Goal: Navigation & Orientation: Find specific page/section

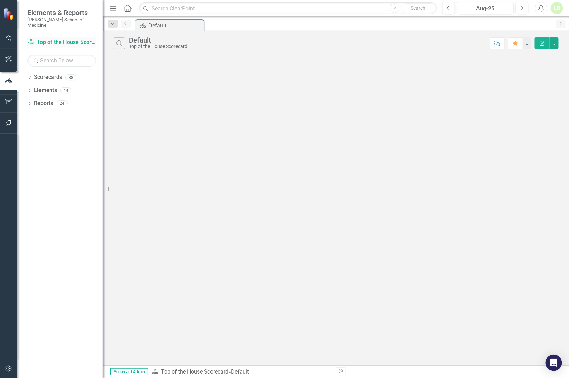
click at [66, 38] on link "Scorecards Top of the House Scorecard" at bounding box center [61, 42] width 69 height 8
click at [170, 42] on div "Category View" at bounding box center [158, 40] width 59 height 8
click at [39, 73] on link "Scorecards" at bounding box center [48, 77] width 28 height 8
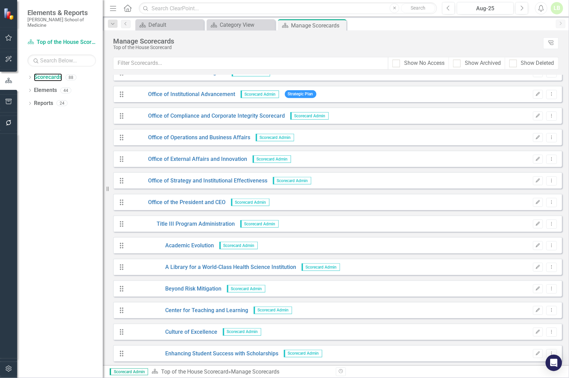
scroll to position [1457, 0]
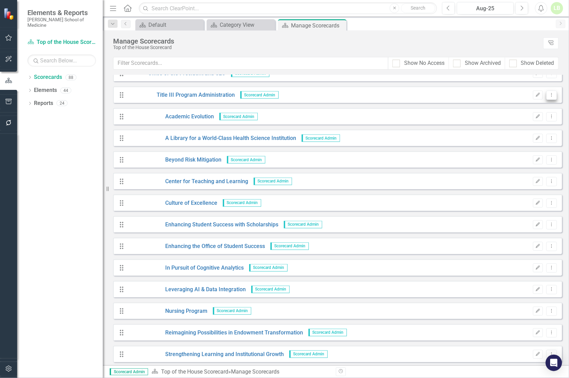
click at [549, 94] on icon "Dropdown Menu" at bounding box center [552, 95] width 6 height 4
click at [196, 116] on link "Academic Evolution" at bounding box center [171, 117] width 86 height 8
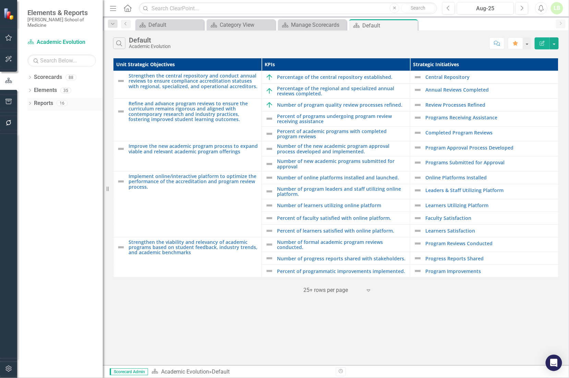
click at [42, 99] on link "Reports" at bounding box center [43, 103] width 19 height 8
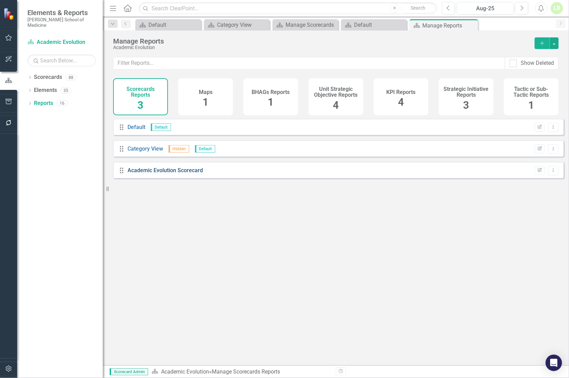
click at [153, 173] on link "Academic Evolution Scorecard" at bounding box center [165, 170] width 75 height 7
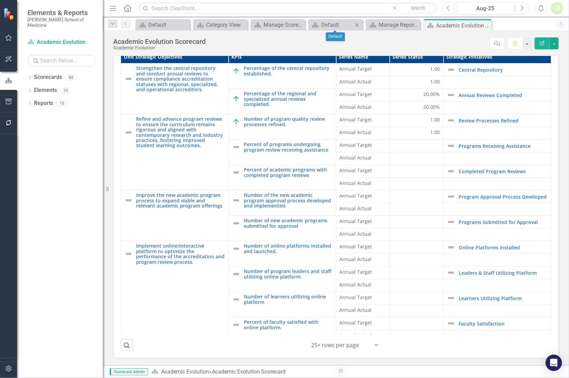
click at [355, 25] on icon "Close" at bounding box center [357, 24] width 7 height 5
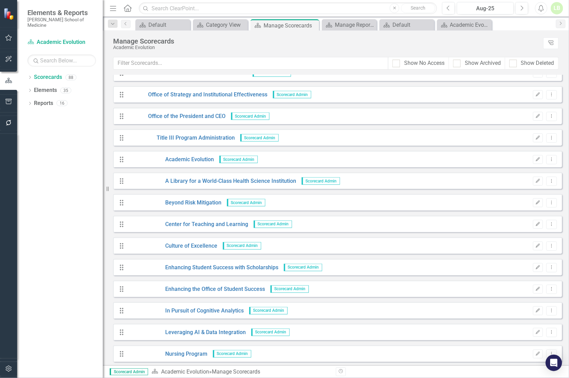
scroll to position [1457, 0]
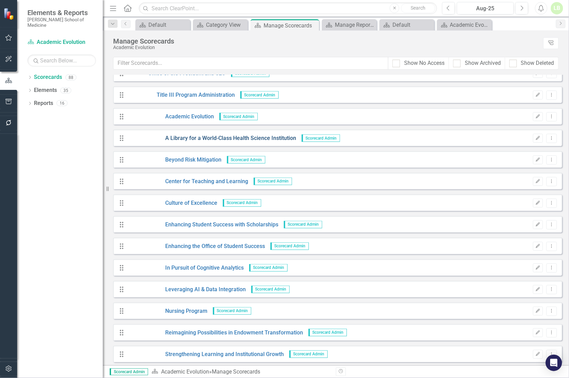
click at [228, 135] on link "A Library for a World-Class Health Science Institution" at bounding box center [212, 138] width 169 height 8
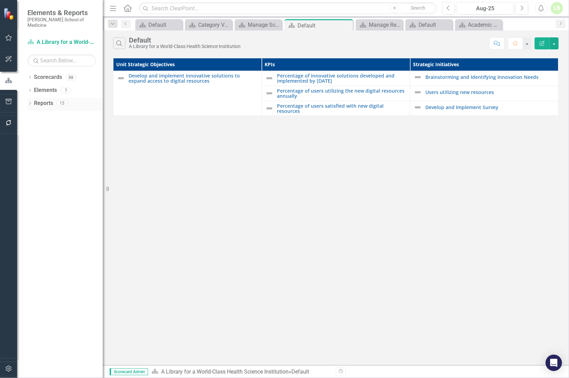
click at [48, 99] on link "Reports" at bounding box center [43, 103] width 19 height 8
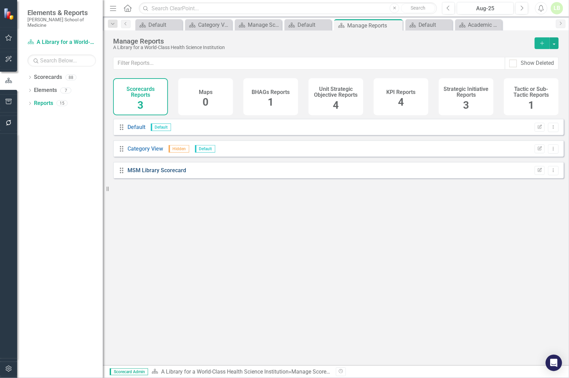
click at [165, 174] on link "MSM Library Scorecard" at bounding box center [157, 170] width 59 height 7
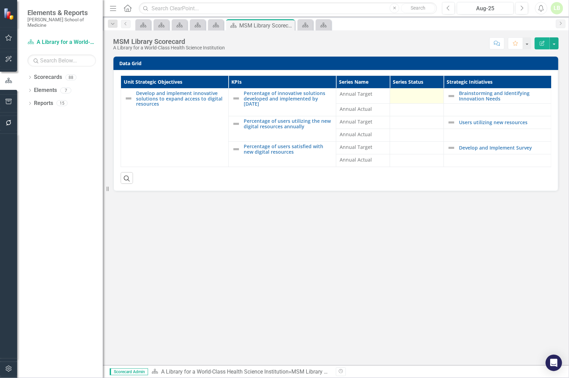
click at [418, 97] on div at bounding box center [417, 95] width 47 height 8
click at [416, 95] on div at bounding box center [417, 95] width 47 height 8
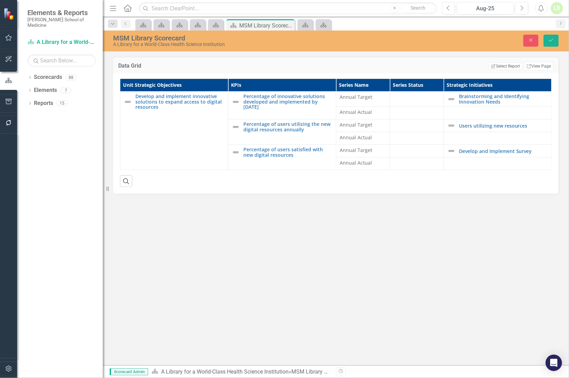
click at [427, 228] on div "Data Grid Edit Report Select Report Link View Page Unit Strategic Objectives KP…" at bounding box center [336, 211] width 466 height 309
click at [40, 86] on link "Elements" at bounding box center [45, 90] width 23 height 8
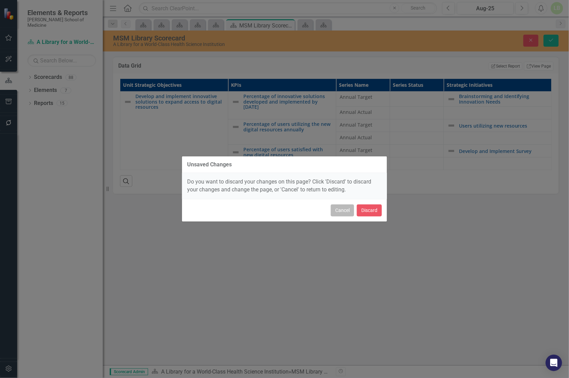
click at [338, 209] on button "Cancel" at bounding box center [342, 210] width 23 height 12
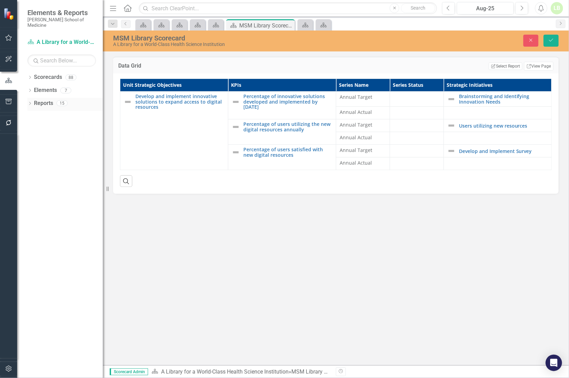
click at [48, 100] on link "Reports" at bounding box center [43, 103] width 19 height 8
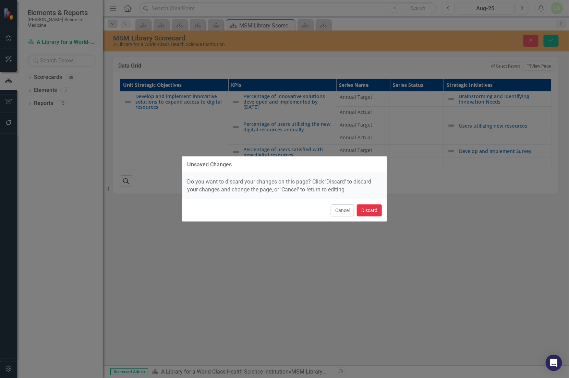
click at [372, 209] on button "Discard" at bounding box center [369, 210] width 25 height 12
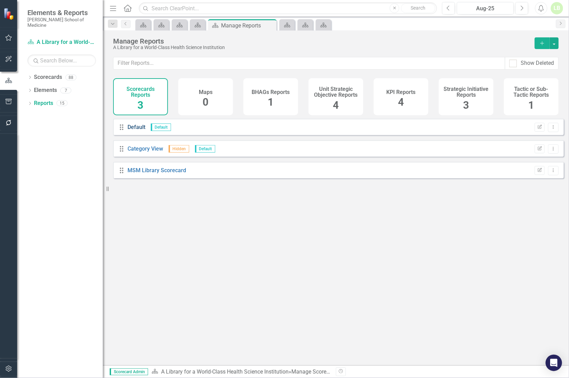
click at [140, 130] on link "Default" at bounding box center [137, 127] width 18 height 7
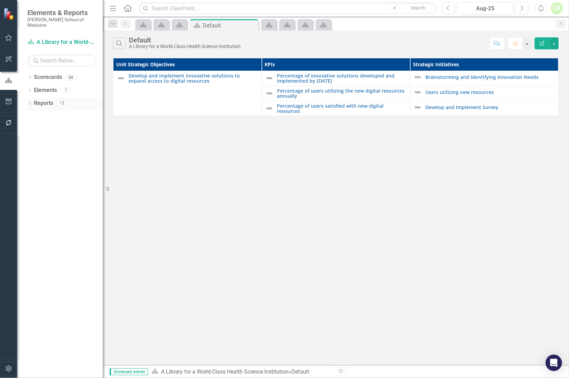
click at [43, 99] on link "Reports" at bounding box center [43, 103] width 19 height 8
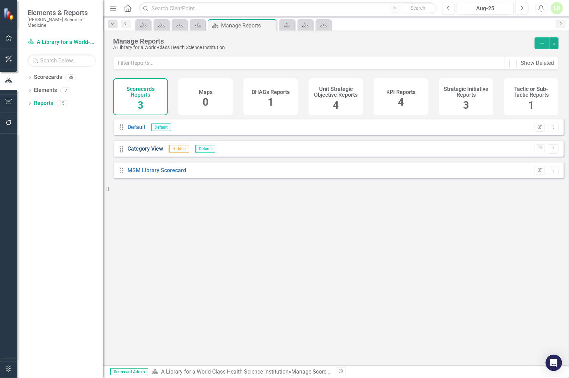
click at [148, 152] on link "Category View" at bounding box center [146, 148] width 36 height 7
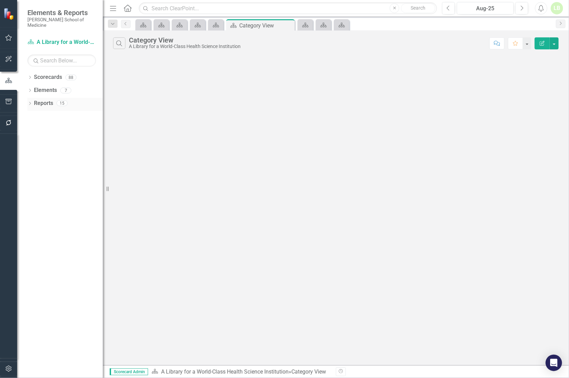
click at [45, 98] on div "Reports" at bounding box center [43, 103] width 19 height 11
click at [46, 99] on link "Reports" at bounding box center [43, 103] width 19 height 8
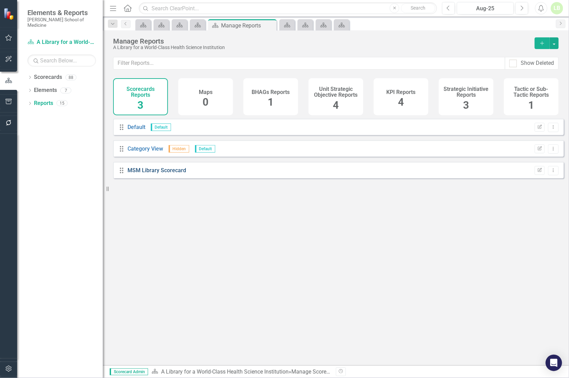
click at [150, 172] on link "MSM Library Scorecard" at bounding box center [157, 170] width 59 height 7
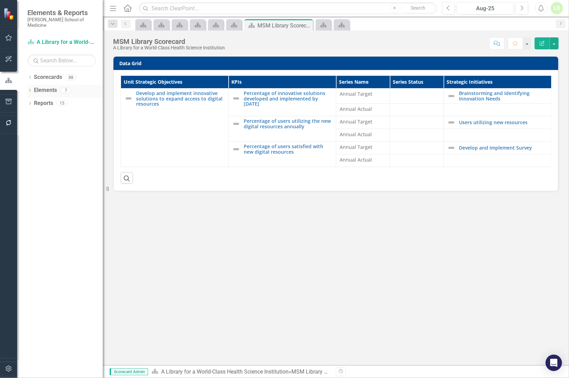
click at [53, 86] on link "Elements" at bounding box center [45, 90] width 23 height 8
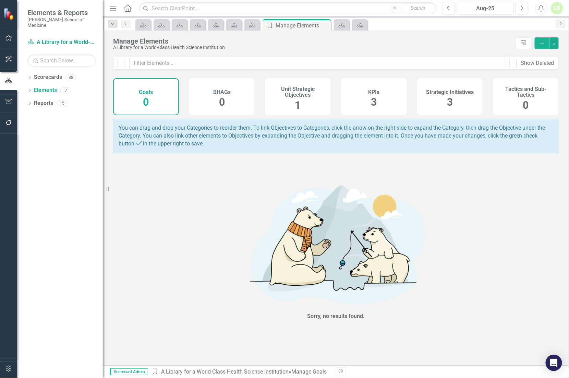
click at [373, 94] on h4 "KPIs" at bounding box center [373, 92] width 11 height 6
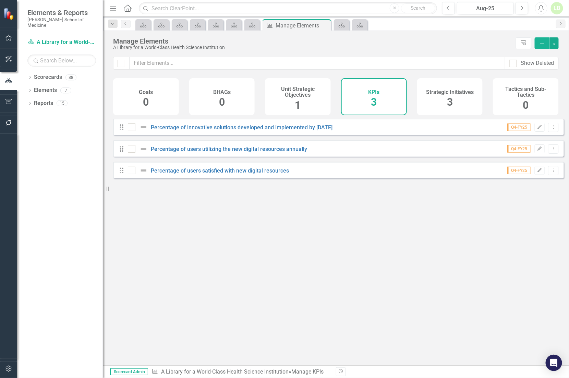
click at [445, 94] on h4 "Strategic Initiatives" at bounding box center [450, 92] width 48 height 6
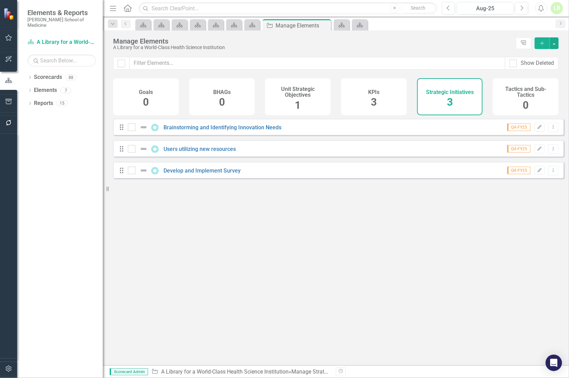
click at [288, 99] on div "Unit Strategic Objectives 1" at bounding box center [298, 96] width 66 height 37
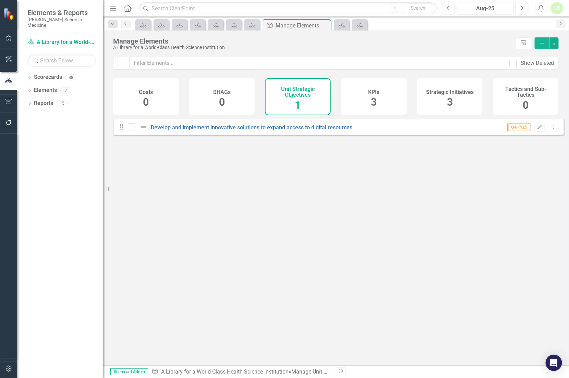
click at [223, 94] on h4 "BHAGs" at bounding box center [221, 92] width 17 height 6
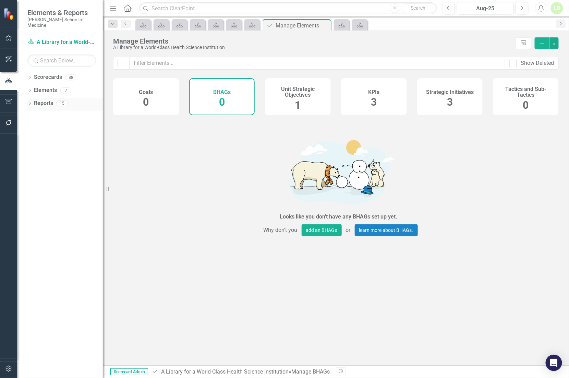
click at [47, 99] on link "Reports" at bounding box center [43, 103] width 19 height 8
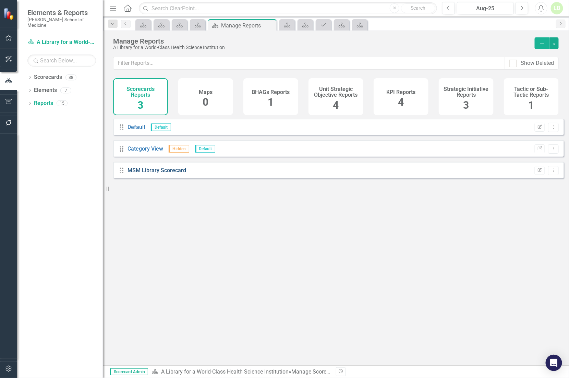
click at [146, 174] on link "MSM Library Scorecard" at bounding box center [157, 170] width 59 height 7
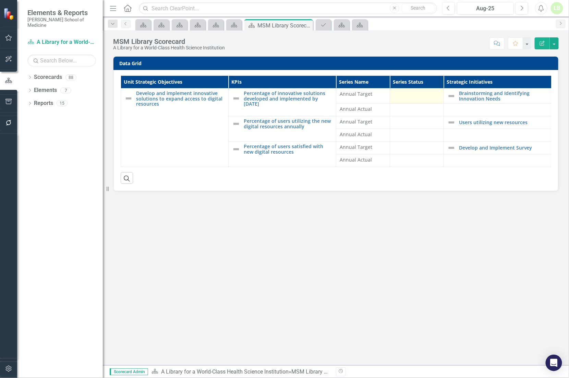
click at [408, 96] on div at bounding box center [417, 95] width 47 height 8
click at [407, 109] on div at bounding box center [417, 110] width 47 height 8
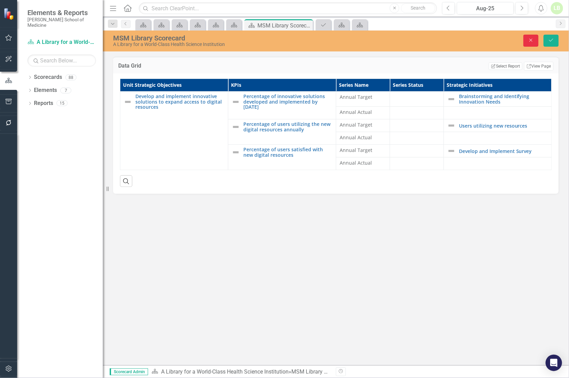
click at [525, 39] on button "Close" at bounding box center [531, 41] width 15 height 12
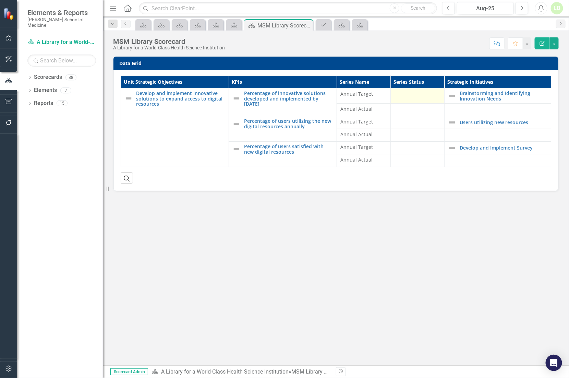
click at [414, 99] on td at bounding box center [418, 95] width 54 height 15
click at [494, 94] on link "Brainstorming and Identifying Innovation Needs" at bounding box center [504, 96] width 89 height 11
